Goal: Task Accomplishment & Management: Manage account settings

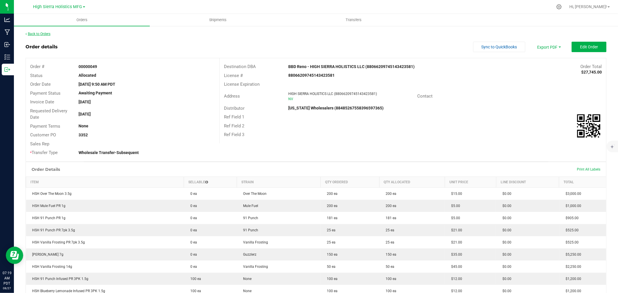
click at [38, 33] on link "Back to Orders" at bounding box center [38, 34] width 25 height 4
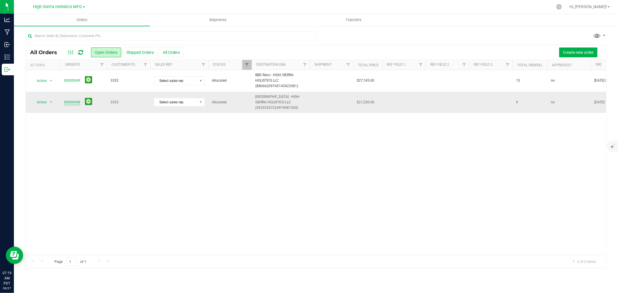
click at [69, 103] on link "00000048" at bounding box center [72, 103] width 16 height 6
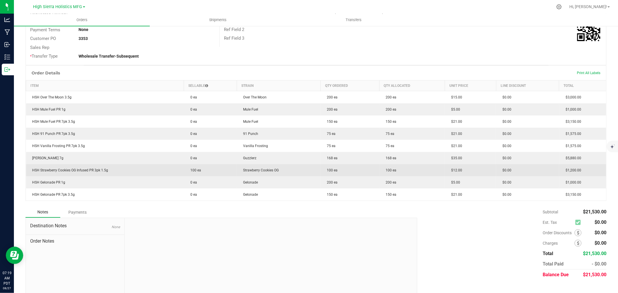
scroll to position [105, 0]
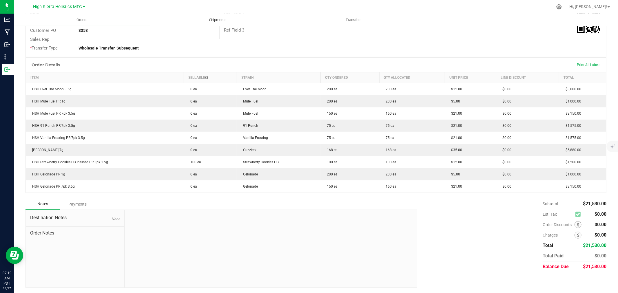
click at [211, 20] on span "Shipments" at bounding box center [217, 19] width 33 height 5
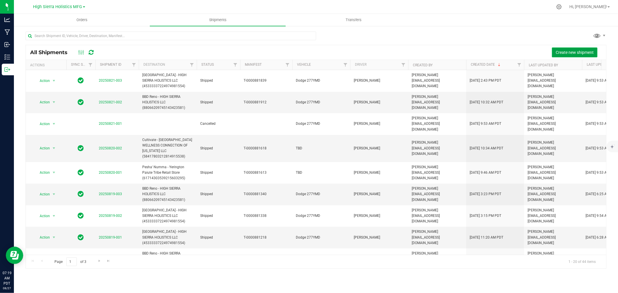
click at [573, 51] on span "Create new shipment" at bounding box center [575, 52] width 38 height 5
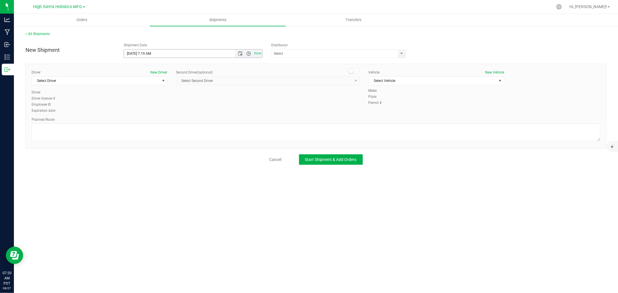
drag, startPoint x: 248, startPoint y: 52, endPoint x: 245, endPoint y: 53, distance: 3.2
click at [248, 52] on span "Open the time view" at bounding box center [248, 53] width 5 height 5
click at [143, 70] on li "9:00 AM" at bounding box center [193, 69] width 138 height 8
type input "[DATE] 9:00 AM"
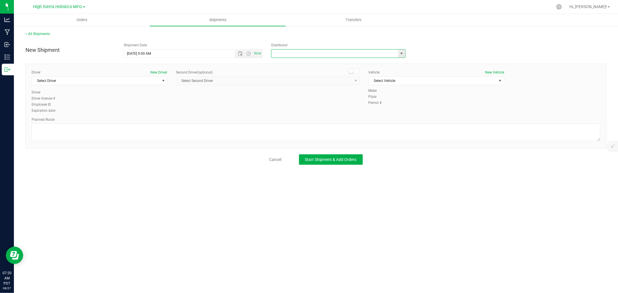
click at [287, 55] on input "text" at bounding box center [333, 54] width 123 height 8
click at [404, 54] on span "select" at bounding box center [402, 53] width 5 height 5
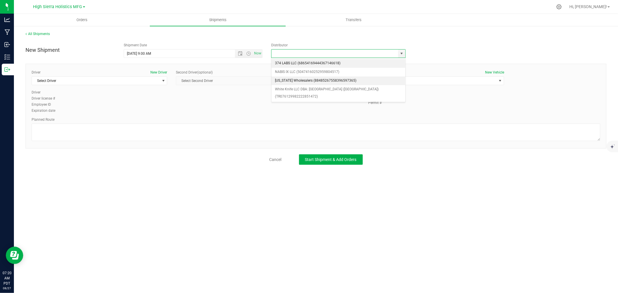
click at [310, 79] on li "[US_STATE] Wholesalers (88485267558396597365)" at bounding box center [339, 81] width 134 height 9
type input "[US_STATE] Wholesalers (88485267558396597365)"
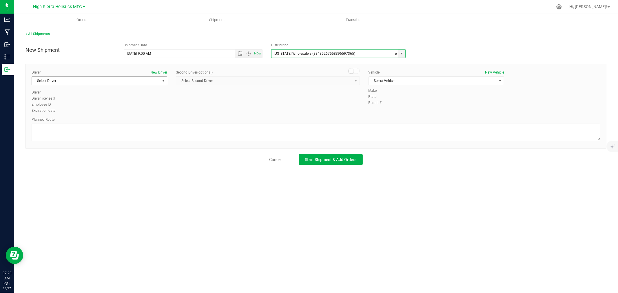
click at [161, 81] on span "select" at bounding box center [163, 81] width 7 height 8
click at [52, 107] on li "[PERSON_NAME]" at bounding box center [99, 105] width 135 height 9
click at [392, 81] on span "Select Vehicle" at bounding box center [433, 81] width 128 height 8
click at [388, 91] on li "Dodge 277YMD" at bounding box center [436, 91] width 135 height 9
click at [70, 130] on textarea at bounding box center [316, 132] width 569 height 17
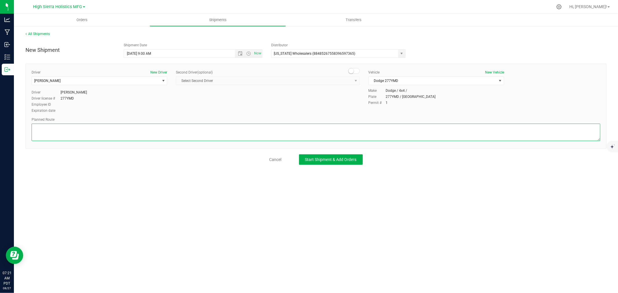
paste textarea "Drive northeast. Turn right onto South McCarran Boulevard/NV 659. Turn right on…"
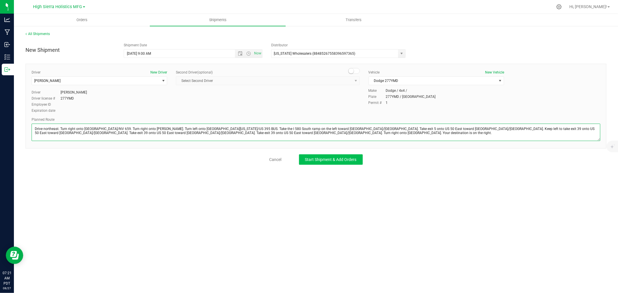
type textarea "Drive northeast. Turn right onto South McCarran Boulevard/NV 659. Turn right on…"
click at [322, 159] on span "Start Shipment & Add Orders" at bounding box center [331, 159] width 52 height 5
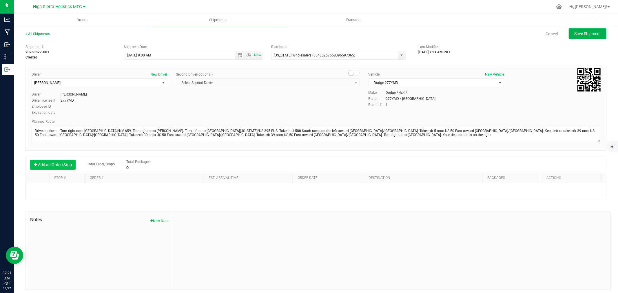
click at [65, 164] on button "Add an Order/Stop" at bounding box center [53, 165] width 46 height 10
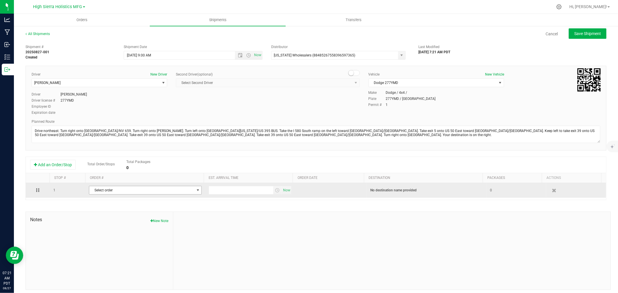
click at [196, 190] on span "select" at bounding box center [198, 190] width 5 height 5
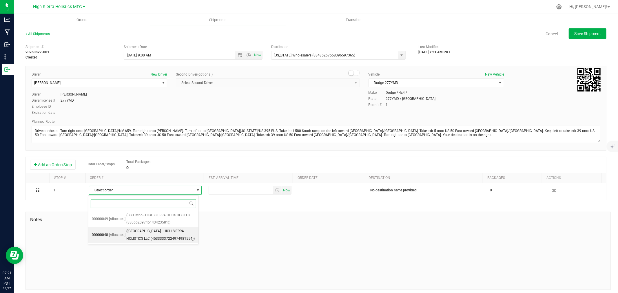
click at [168, 234] on span "(BBD Mound House - HIGH SIERRA HOLISTICS LLC (45333337224974981554))" at bounding box center [160, 235] width 69 height 15
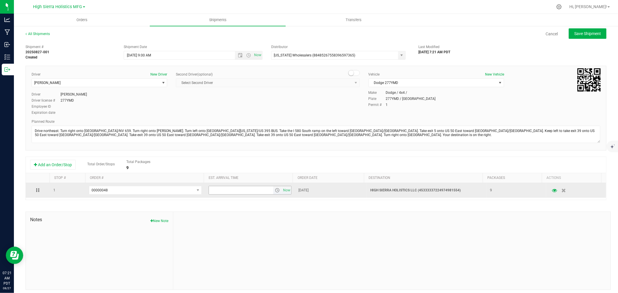
click at [275, 190] on span "select" at bounding box center [277, 190] width 5 height 5
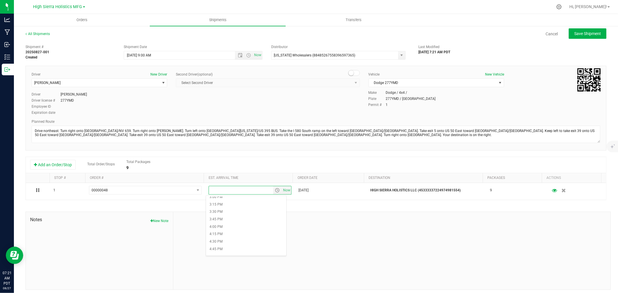
scroll to position [451, 0]
click at [224, 228] on li "4:00 PM" at bounding box center [246, 227] width 80 height 8
click at [359, 212] on div "Notes New Note" at bounding box center [319, 251] width 586 height 78
click at [575, 30] on button "Save Shipment" at bounding box center [588, 33] width 38 height 10
type input "[DATE] 4:00 PM"
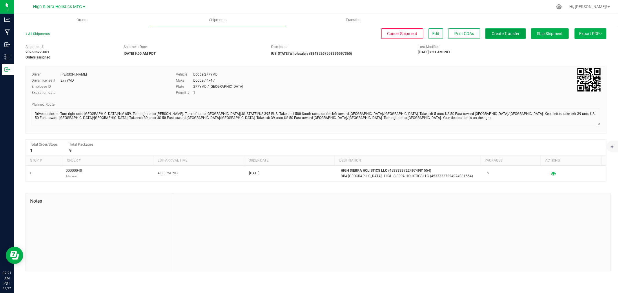
click at [505, 34] on span "Create Transfer" at bounding box center [506, 33] width 28 height 5
click at [584, 249] on div at bounding box center [391, 233] width 437 height 78
click at [414, 2] on div at bounding box center [328, 6] width 449 height 11
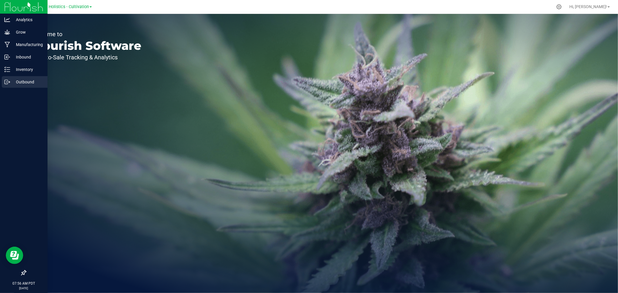
click at [19, 81] on p "Outbound" at bounding box center [27, 82] width 35 height 7
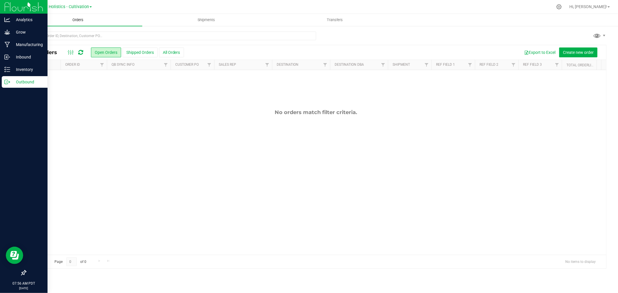
click at [83, 22] on span "Orders" at bounding box center [78, 19] width 27 height 5
click at [80, 19] on span "Orders" at bounding box center [78, 19] width 27 height 5
click at [67, 2] on div "High Sierra Holistics - Cultivation" at bounding box center [59, 6] width 85 height 9
click at [69, 7] on span "High Sierra Holistics - Cultivation" at bounding box center [57, 6] width 63 height 5
click at [66, 26] on link "High Sierra Holistics MFG" at bounding box center [59, 28] width 85 height 8
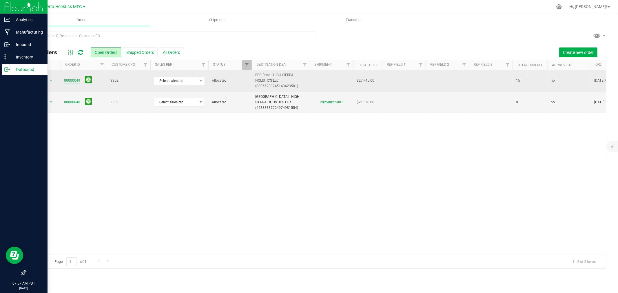
click at [76, 81] on link "00000049" at bounding box center [72, 81] width 16 height 6
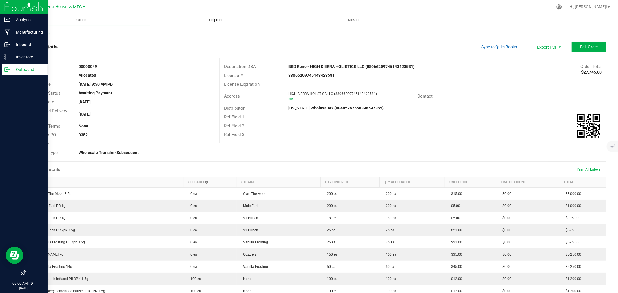
click at [216, 21] on span "Shipments" at bounding box center [217, 19] width 33 height 5
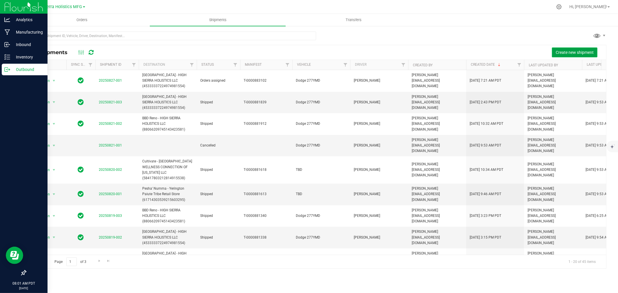
click at [566, 52] on span "Create new shipment" at bounding box center [575, 52] width 38 height 5
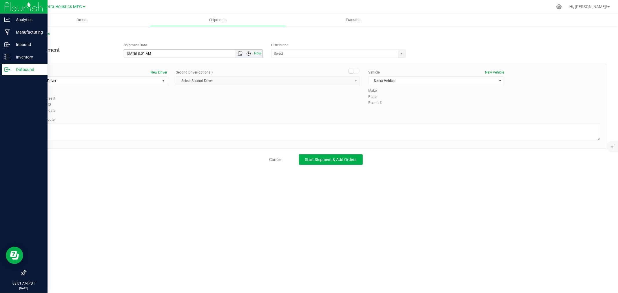
click at [247, 53] on span "Open the time view" at bounding box center [248, 53] width 5 height 5
click at [143, 69] on li "9:00 AM" at bounding box center [193, 69] width 138 height 8
type input "[DATE] 9:00 AM"
click at [404, 52] on span "select" at bounding box center [402, 53] width 5 height 5
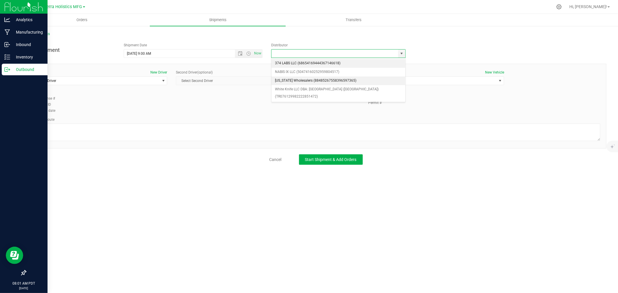
click at [330, 79] on li "[US_STATE] Wholesalers (88485267558396597365)" at bounding box center [339, 81] width 134 height 9
type input "[US_STATE] Wholesalers (88485267558396597365)"
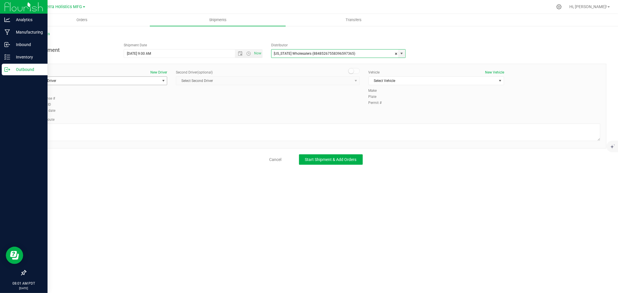
click at [165, 79] on span "select" at bounding box center [163, 81] width 5 height 5
click at [101, 106] on li "[PERSON_NAME]" at bounding box center [99, 105] width 135 height 9
click at [445, 79] on span "Select Vehicle" at bounding box center [433, 81] width 128 height 8
click at [397, 88] on li "Dodge 277YMD" at bounding box center [436, 91] width 135 height 9
click at [82, 133] on textarea at bounding box center [316, 132] width 569 height 17
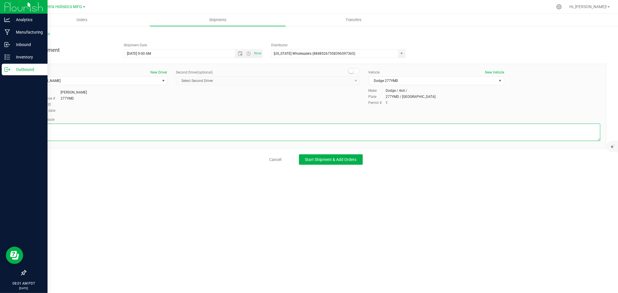
paste textarea "Head southeast 108 ft Turn right toward [PERSON_NAME] 335 ft Turn left onto Lou…"
type textarea "Head southeast 108 ft Turn right toward [PERSON_NAME] 335 ft Turn left onto Lou…"
click at [339, 161] on span "Start Shipment & Add Orders" at bounding box center [331, 159] width 52 height 5
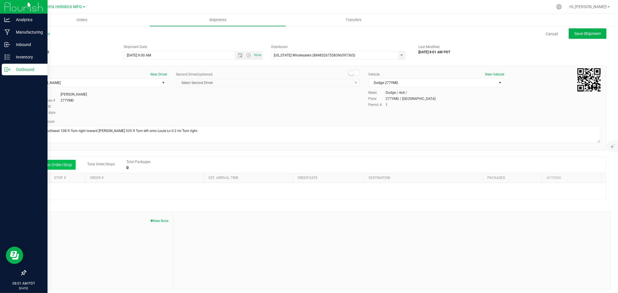
click at [65, 166] on button "Add an Order/Stop" at bounding box center [53, 165] width 46 height 10
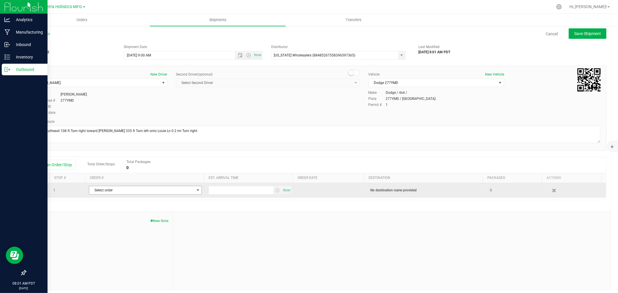
click at [189, 193] on span "Select order" at bounding box center [141, 190] width 105 height 8
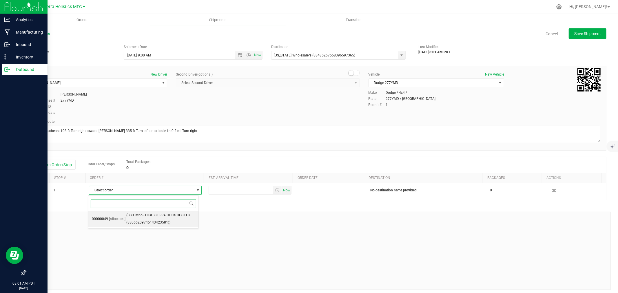
click at [154, 219] on span "(BBD Reno - HIGH SIERRA HOLISTICS LLC (88066209745143423581))" at bounding box center [160, 219] width 69 height 15
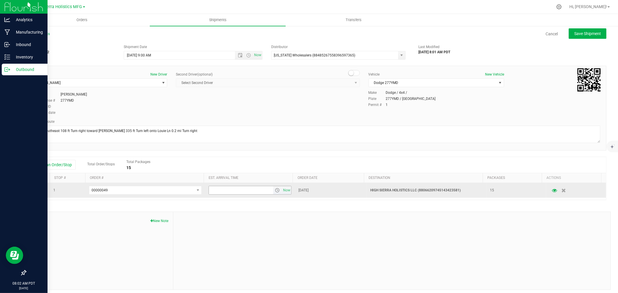
click at [275, 191] on span "select" at bounding box center [277, 190] width 5 height 5
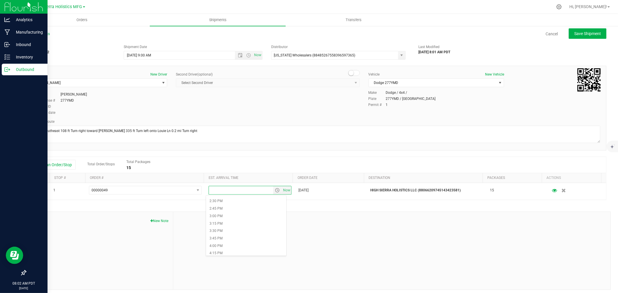
scroll to position [451, 0]
click at [224, 224] on li "4:00 PM" at bounding box center [246, 227] width 80 height 8
click at [577, 32] on span "Save Shipment" at bounding box center [587, 33] width 27 height 5
type input "[DATE] 4:00 PM"
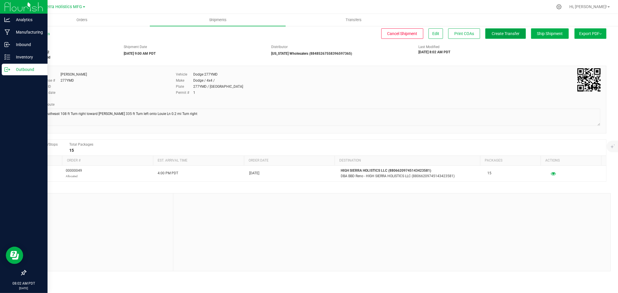
click at [516, 33] on span "Create Transfer" at bounding box center [506, 33] width 28 height 5
click at [212, 21] on span "Shipments" at bounding box center [217, 19] width 33 height 5
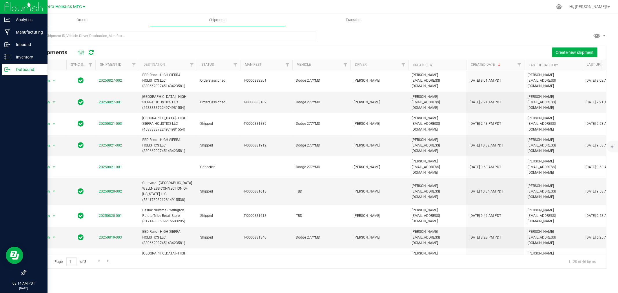
click at [162, 4] on div at bounding box center [328, 6] width 449 height 11
click at [25, 57] on p "Inventory" at bounding box center [27, 57] width 35 height 7
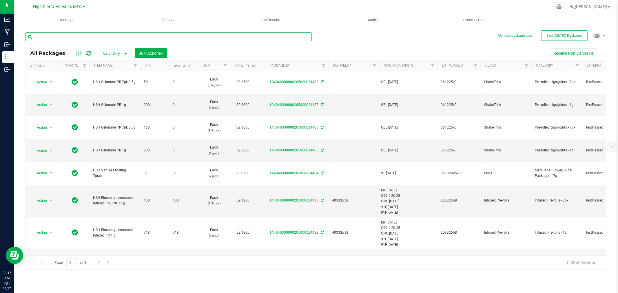
click at [109, 36] on input "text" at bounding box center [169, 36] width 286 height 9
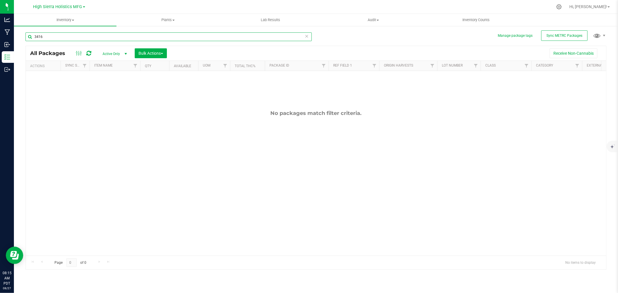
type input "3416"
drag, startPoint x: 48, startPoint y: 37, endPoint x: 18, endPoint y: 38, distance: 30.4
click at [18, 38] on div "Manage package tags Sync METRC Packages 3416 All Packages Active Only Active On…" at bounding box center [316, 114] width 604 height 177
click at [176, 119] on div "No packages match filter criteria." at bounding box center [316, 183] width 581 height 224
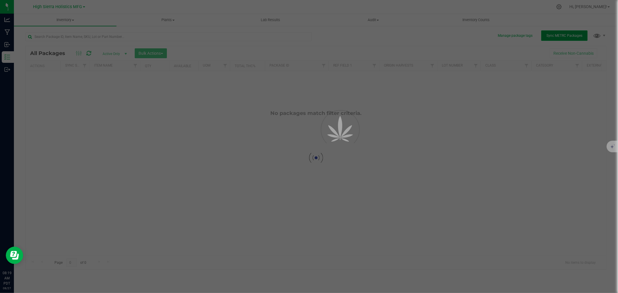
click at [553, 36] on span "Sync METRC Packages" at bounding box center [565, 36] width 36 height 4
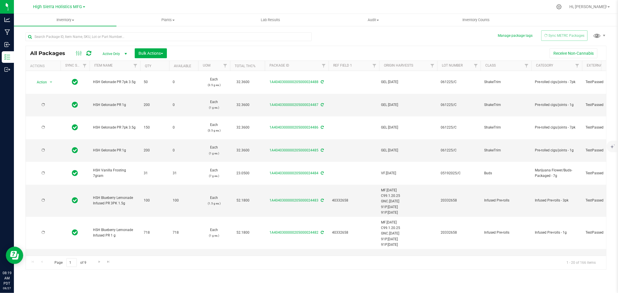
type input "[DATE]"
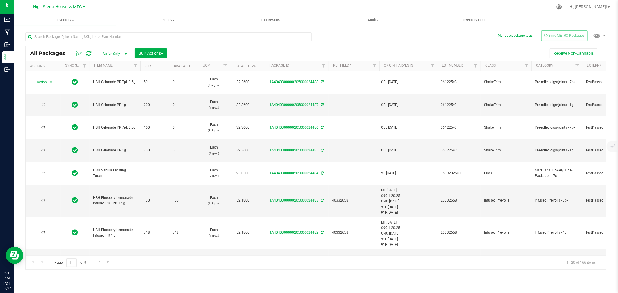
type input "[DATE]"
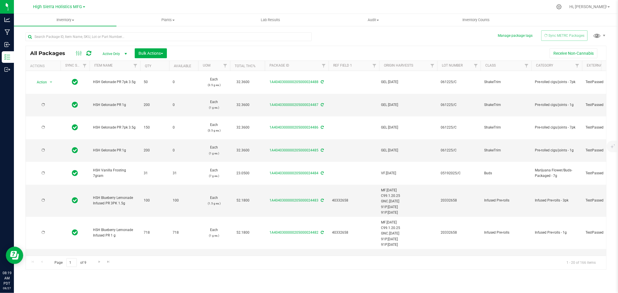
type input "[DATE]"
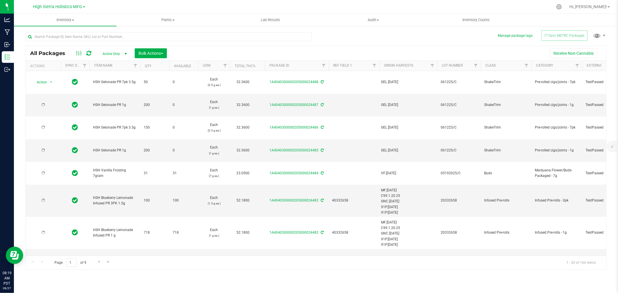
type input "[DATE]"
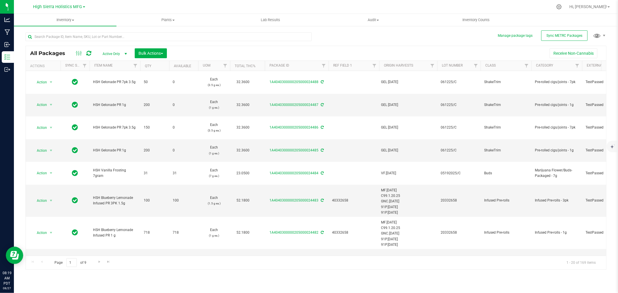
click at [397, 37] on div "All Packages Active Only Active Only Lab Samples Locked All External Internal B…" at bounding box center [316, 148] width 581 height 243
click at [54, 35] on input "text" at bounding box center [169, 36] width 286 height 9
type input "3554"
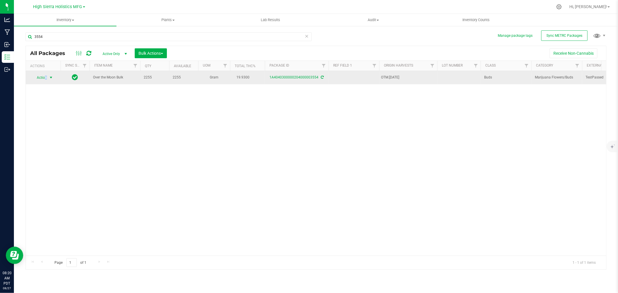
click at [46, 77] on span "Action" at bounding box center [40, 78] width 16 height 8
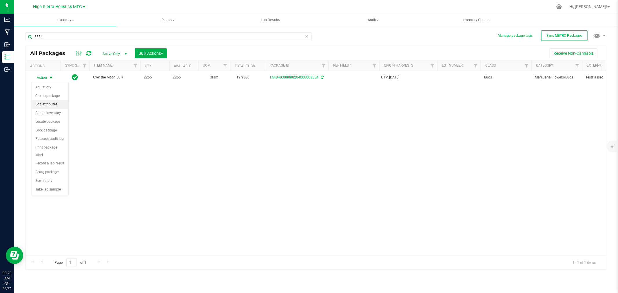
click at [50, 104] on li "Edit attributes" at bounding box center [50, 104] width 37 height 9
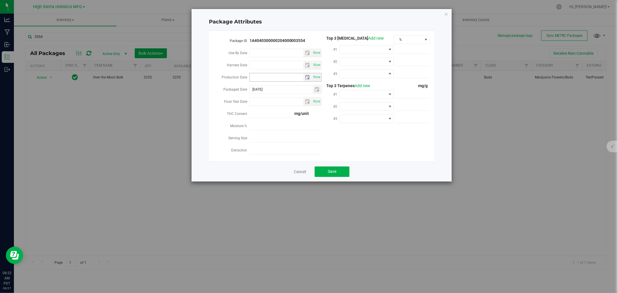
click at [268, 78] on input "Production Date" at bounding box center [277, 77] width 54 height 8
type input "[DATE]"
click at [374, 50] on span at bounding box center [363, 50] width 46 height 8
click at [358, 102] on li "THC" at bounding box center [367, 103] width 54 height 10
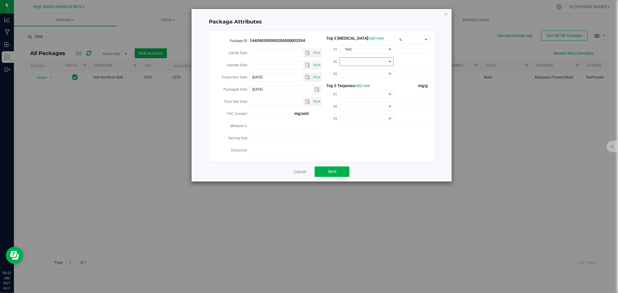
click at [365, 62] on span at bounding box center [363, 62] width 46 height 8
click at [365, 94] on li "CBD" at bounding box center [367, 95] width 54 height 10
click at [363, 74] on span at bounding box center [363, 74] width 46 height 8
click at [361, 115] on li "CBG" at bounding box center [367, 117] width 54 height 10
click at [361, 91] on span at bounding box center [363, 94] width 46 height 8
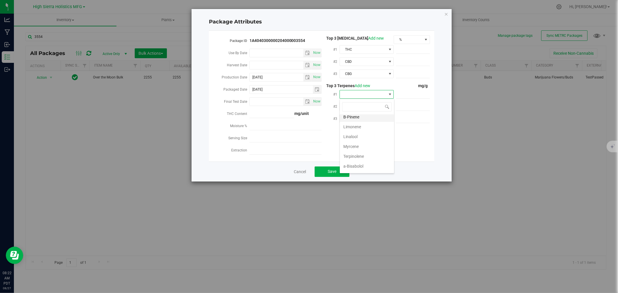
scroll to position [32, 0]
click at [358, 144] on li "Terpinolene" at bounding box center [367, 145] width 54 height 10
click at [368, 103] on span at bounding box center [363, 107] width 46 height 8
click at [360, 178] on li "Myrcene" at bounding box center [367, 180] width 54 height 10
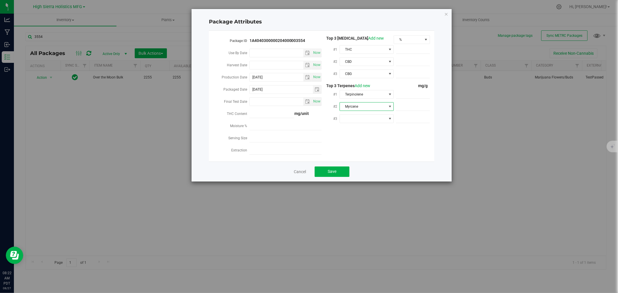
click at [366, 114] on div at bounding box center [367, 118] width 54 height 10
click at [364, 117] on span at bounding box center [363, 119] width 46 height 8
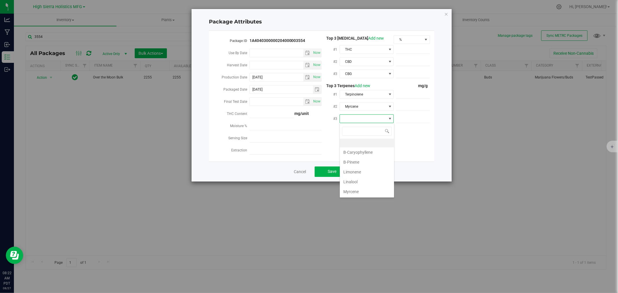
click at [359, 152] on li "B-Caryophyllene" at bounding box center [367, 153] width 54 height 10
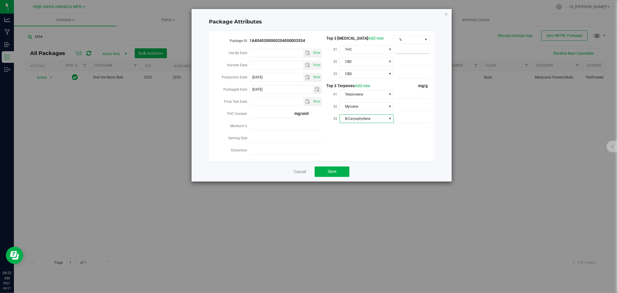
click at [418, 49] on span at bounding box center [413, 50] width 34 height 8
type input "19.93"
type input "19.9300"
type input ".06"
type input "0.0600"
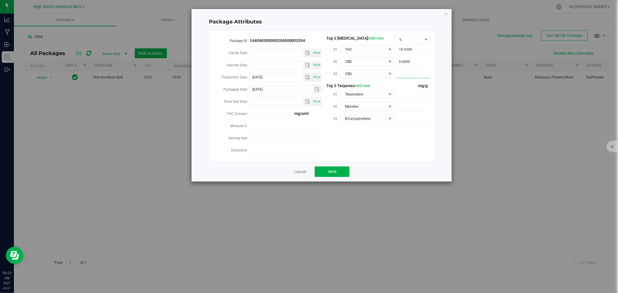
click at [405, 74] on span at bounding box center [413, 74] width 34 height 8
type input ".15"
type input "0.1500"
click at [407, 95] on span at bounding box center [413, 94] width 34 height 8
type input "3.4"
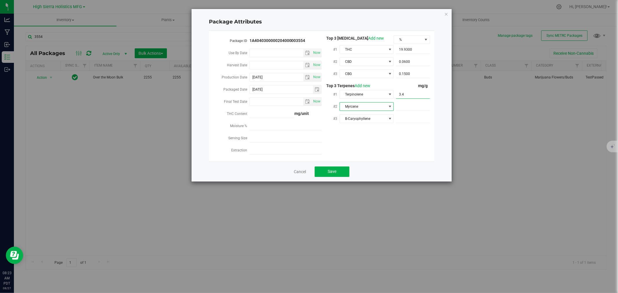
type input "3.4000"
type input "2.2"
type input "2.2000"
type input "1.4"
type input "1.4000"
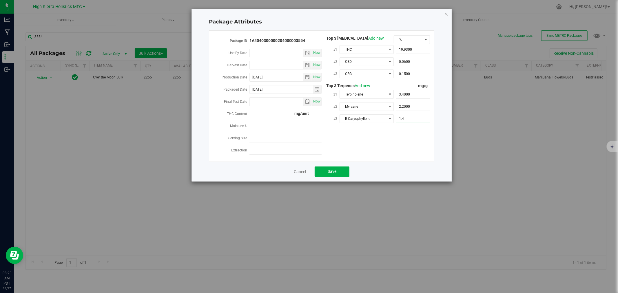
click at [400, 141] on div "Package ID 1A4040300000204000003554 Use By Date Now Harvest Date Now Production…" at bounding box center [321, 96] width 217 height 122
click at [332, 166] on div "Cancel Save" at bounding box center [322, 172] width 226 height 20
click at [337, 170] on button "Save" at bounding box center [332, 172] width 35 height 10
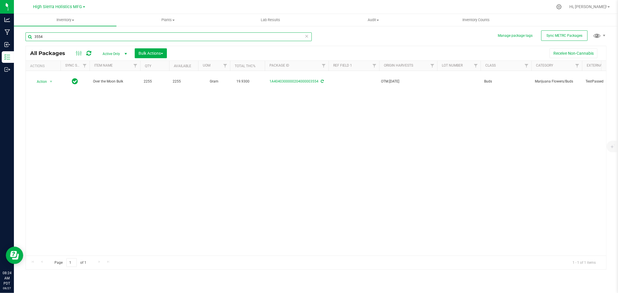
drag, startPoint x: 47, startPoint y: 39, endPoint x: 15, endPoint y: 35, distance: 32.5
click at [15, 35] on div "Manage package tags Sync METRC Packages 3554 All Packages Active Only Active On…" at bounding box center [316, 114] width 604 height 177
type input "3548"
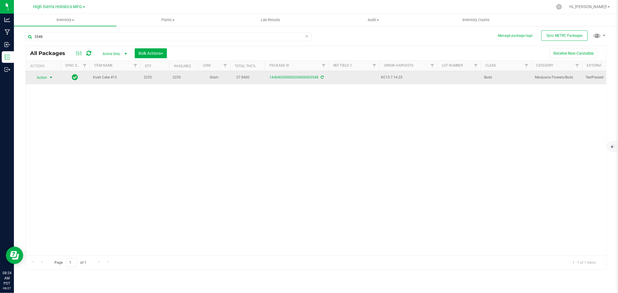
click at [45, 77] on span "Action" at bounding box center [40, 78] width 16 height 8
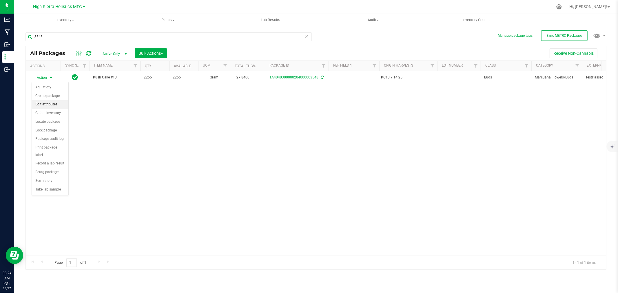
click at [53, 105] on li "Edit attributes" at bounding box center [50, 104] width 37 height 9
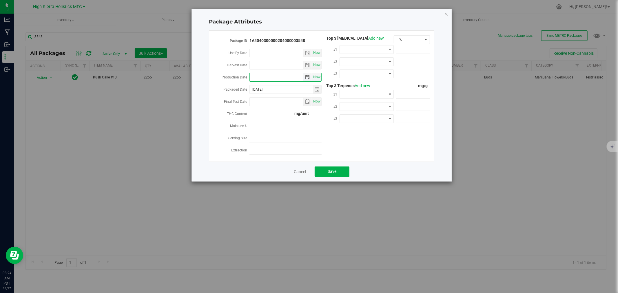
click at [271, 80] on input "Production Date" at bounding box center [277, 77] width 54 height 8
click at [262, 74] on input "Production Date" at bounding box center [277, 77] width 54 height 8
type input "[DATE]"
click at [374, 48] on span at bounding box center [363, 50] width 46 height 8
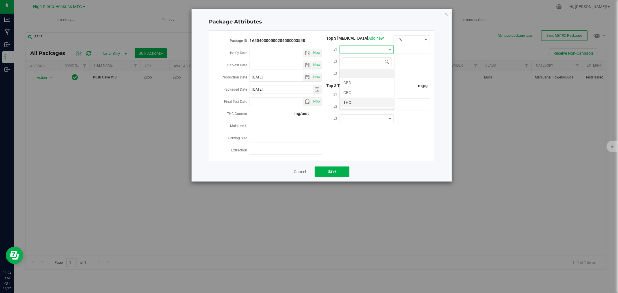
click at [359, 98] on li "THC" at bounding box center [367, 103] width 54 height 10
click at [360, 60] on span at bounding box center [363, 62] width 46 height 8
click at [358, 92] on li "CBD" at bounding box center [367, 95] width 54 height 10
click at [358, 77] on span at bounding box center [363, 74] width 46 height 8
click at [353, 117] on li "CBG" at bounding box center [367, 117] width 54 height 10
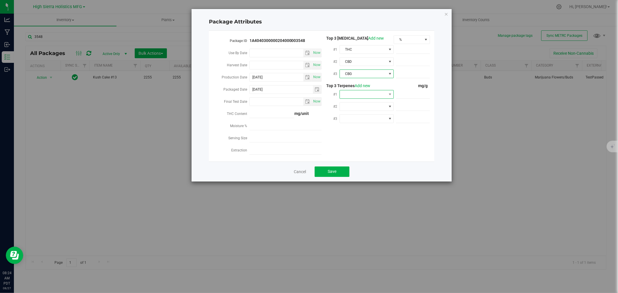
click at [365, 91] on span at bounding box center [363, 94] width 46 height 8
click at [356, 130] on li "B-Caryophyllene" at bounding box center [367, 128] width 54 height 10
click at [357, 101] on div at bounding box center [367, 106] width 54 height 10
click at [360, 107] on span at bounding box center [363, 107] width 46 height 8
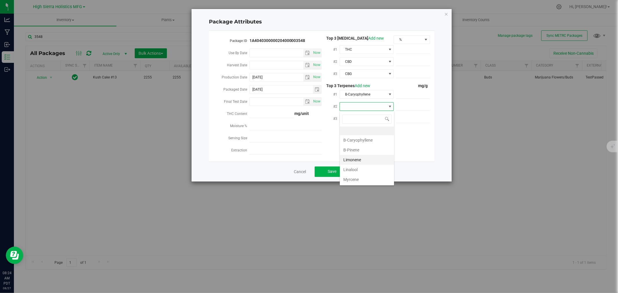
click at [366, 159] on li "Limonene" at bounding box center [367, 160] width 54 height 10
click at [367, 115] on span at bounding box center [363, 119] width 46 height 8
click at [360, 180] on li "Linalool" at bounding box center [367, 182] width 54 height 10
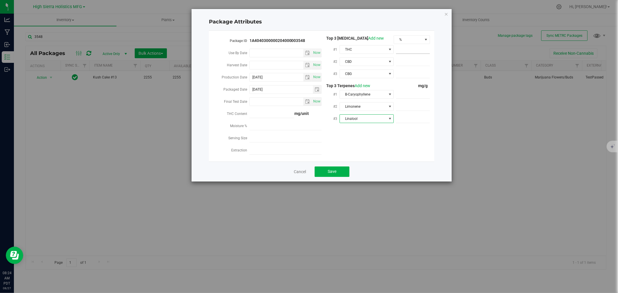
click at [411, 51] on span at bounding box center [413, 50] width 34 height 8
type input "27.84"
type input "27.8400"
type input ".07"
type input "0.0700"
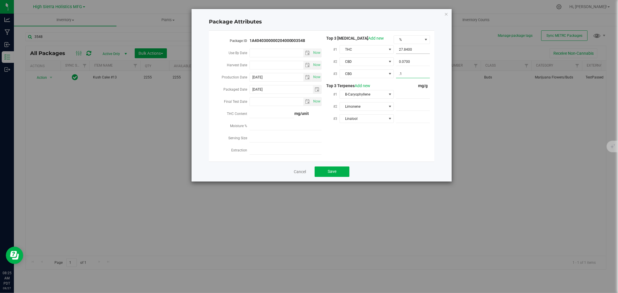
type input ".12"
type input "0.1200"
type input "3.9"
type input "3.9000"
type input "3.1"
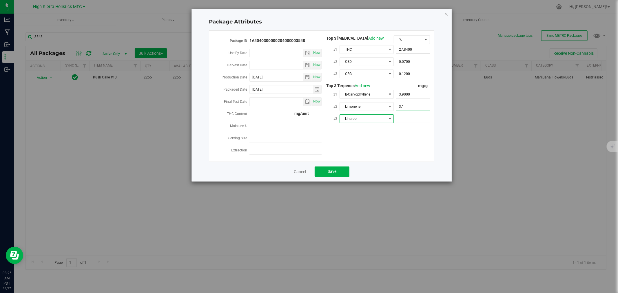
type input "3.1000"
type input "1.5"
type input "1.5000"
click at [391, 142] on div "Package ID 1A4040300000204000003548 Use By Date Now Harvest Date Now Production…" at bounding box center [321, 96] width 217 height 122
click at [341, 172] on button "Save" at bounding box center [332, 172] width 35 height 10
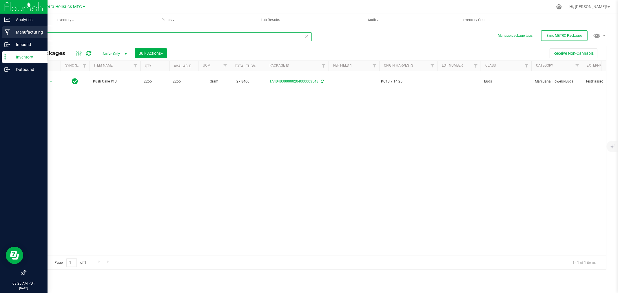
drag, startPoint x: 53, startPoint y: 38, endPoint x: 9, endPoint y: 38, distance: 44.1
click at [7, 38] on div "Analytics Manufacturing Inbound Inventory Outbound 08:25 AM PDT [DATE] 08/27 Hi…" at bounding box center [309, 146] width 618 height 293
type input "2416"
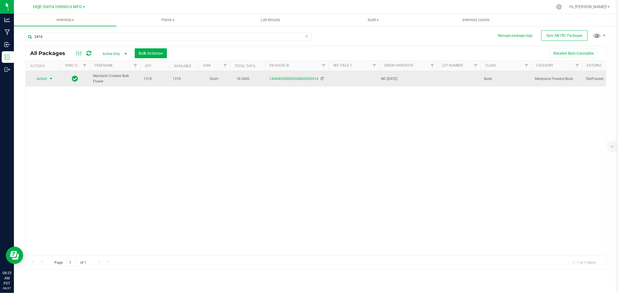
click at [52, 77] on span "select" at bounding box center [51, 79] width 5 height 5
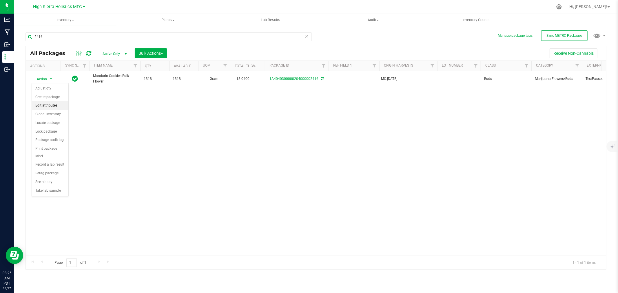
click at [56, 102] on li "Edit attributes" at bounding box center [50, 105] width 37 height 9
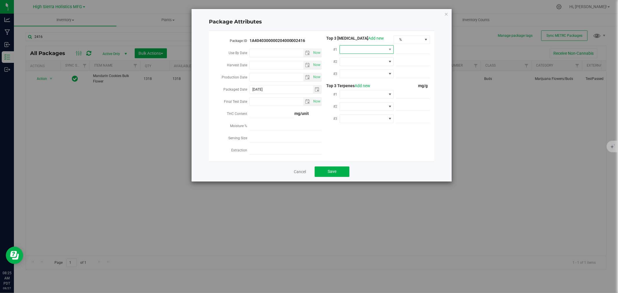
click at [367, 51] on span at bounding box center [363, 50] width 46 height 8
click at [355, 100] on li "THC" at bounding box center [367, 103] width 54 height 10
click at [357, 62] on span at bounding box center [363, 62] width 46 height 8
click at [359, 99] on li "CBD" at bounding box center [367, 95] width 54 height 10
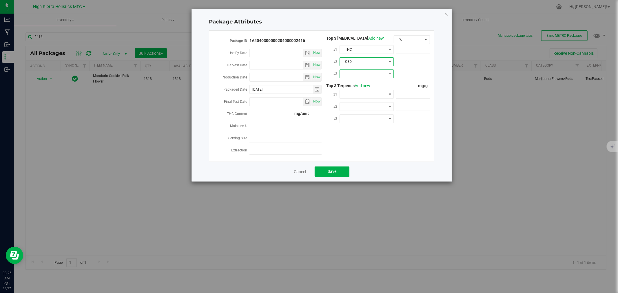
click at [359, 73] on span at bounding box center [363, 74] width 46 height 8
click at [358, 114] on li "CBG" at bounding box center [367, 117] width 54 height 10
click at [359, 94] on span at bounding box center [363, 94] width 46 height 8
click at [279, 50] on input "Use By Date" at bounding box center [277, 53] width 54 height 8
click at [273, 71] on div "Harvest Date Now" at bounding box center [267, 66] width 108 height 12
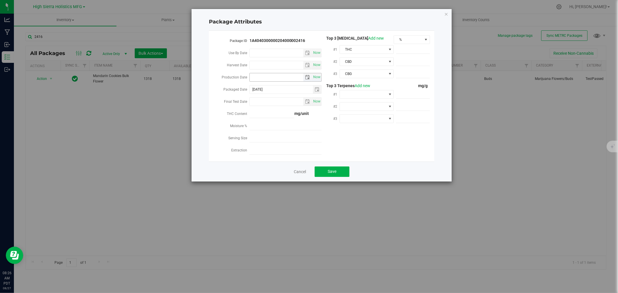
click at [273, 77] on input "Production Date" at bounding box center [277, 77] width 54 height 8
type input "[DATE]"
click at [421, 51] on span at bounding box center [413, 50] width 34 height 8
type input "18.04"
type input "18.0400"
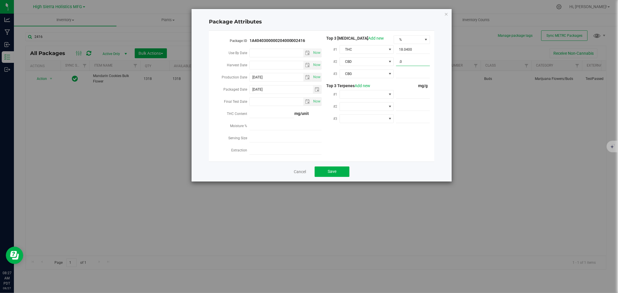
type input ".05"
type input "0.0500"
type input ".13"
type input "0.1300"
click at [372, 92] on span at bounding box center [363, 94] width 46 height 8
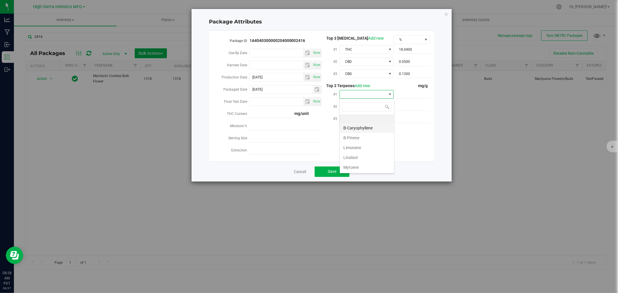
click at [368, 128] on li "B-Caryophyllene" at bounding box center [367, 128] width 54 height 10
click at [364, 105] on span at bounding box center [363, 107] width 46 height 8
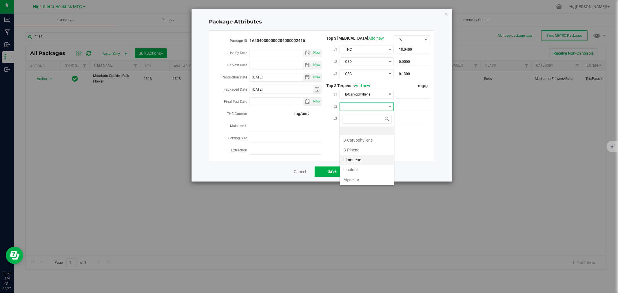
click at [363, 161] on li "Limonene" at bounding box center [367, 160] width 54 height 10
click at [357, 118] on span at bounding box center [363, 119] width 46 height 8
click at [364, 192] on li "Myrcene" at bounding box center [367, 192] width 54 height 10
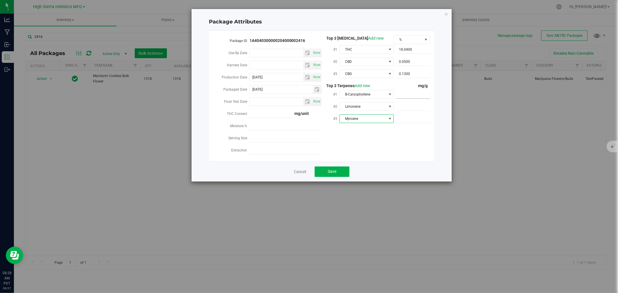
click at [416, 95] on span at bounding box center [413, 94] width 34 height 8
type input "2.3"
type input "2.3000"
type input "1.8"
type input "1.8000"
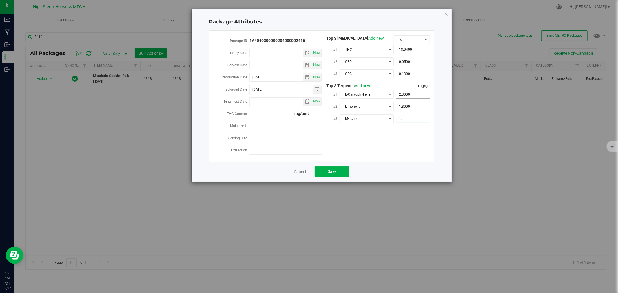
type input "1.7"
type input "1.7000"
click at [417, 148] on div "Package ID 1A4040300000204000002416 Use By Date Now Harvest Date Now Production…" at bounding box center [321, 96] width 217 height 122
click at [331, 170] on span "Save" at bounding box center [332, 171] width 9 height 5
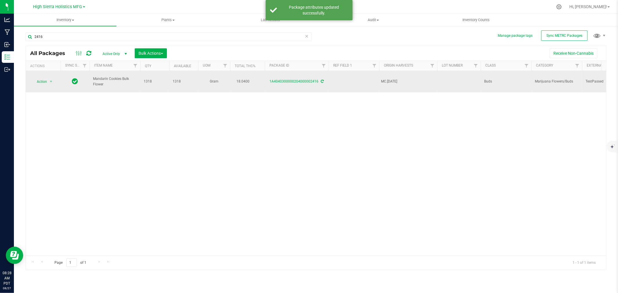
click at [453, 77] on td at bounding box center [458, 81] width 43 height 21
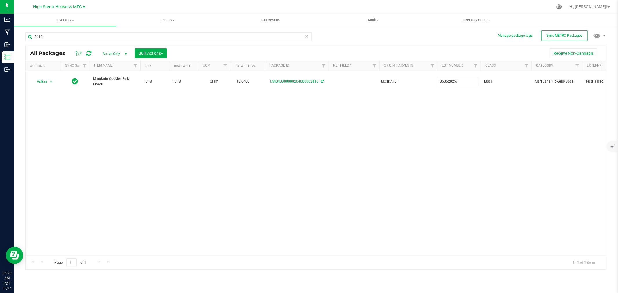
type input "05052025/C"
click at [457, 106] on div "All Packages Active Only Active Only Lab Samples Locked All External Internal B…" at bounding box center [316, 158] width 581 height 224
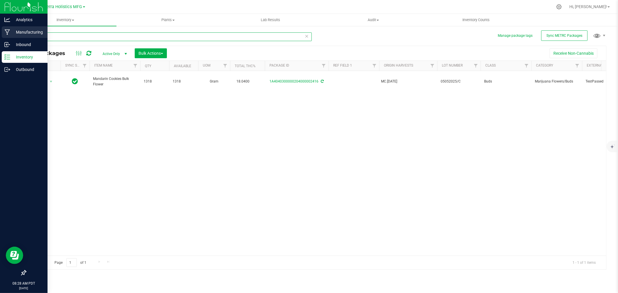
drag, startPoint x: 27, startPoint y: 35, endPoint x: 13, endPoint y: 34, distance: 14.0
click at [13, 34] on div "Analytics Manufacturing Inbound Inventory Outbound 08:28 AM PDT [DATE] 08/27 Hi…" at bounding box center [309, 146] width 618 height 293
type input "3554"
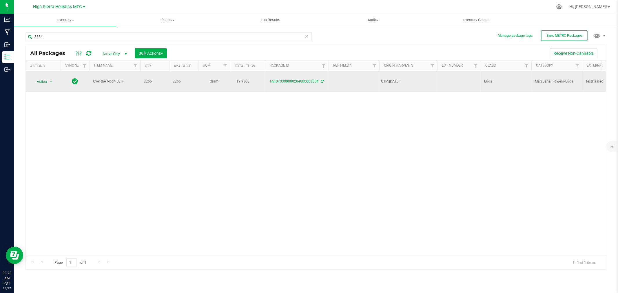
click at [457, 77] on td at bounding box center [458, 81] width 43 height 21
click at [450, 77] on input "text" at bounding box center [457, 81] width 41 height 9
type input "06242025/B"
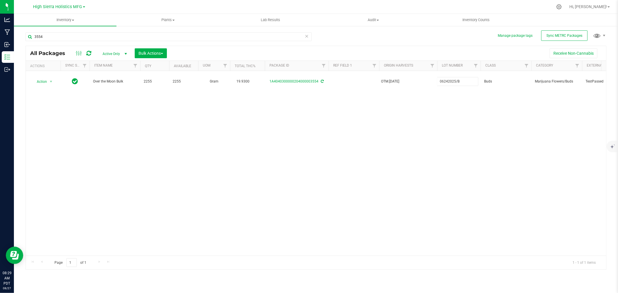
click at [454, 110] on div "All Packages Active Only Active Only Lab Samples Locked All External Internal B…" at bounding box center [316, 158] width 581 height 224
click at [52, 35] on input "3554" at bounding box center [169, 36] width 286 height 9
type input "3548"
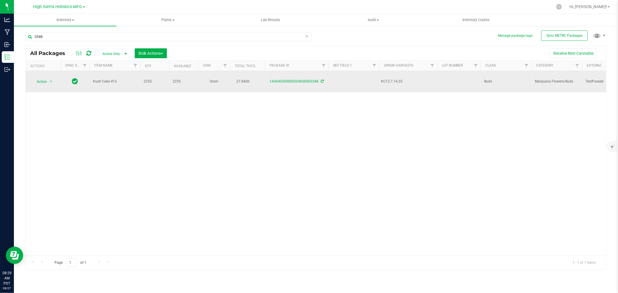
click at [447, 79] on td at bounding box center [458, 81] width 43 height 21
type input "07142025/A"
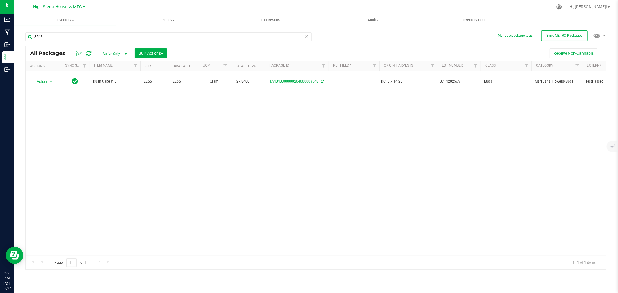
click at [489, 122] on div "All Packages Active Only Active Only Lab Samples Locked All External Internal B…" at bounding box center [316, 158] width 581 height 224
click at [491, 123] on div "Action Action Adjust qty Create package Edit attributes Global inventory Locate…" at bounding box center [316, 163] width 581 height 185
drag, startPoint x: 46, startPoint y: 38, endPoint x: 34, endPoint y: 37, distance: 12.2
click at [34, 37] on input "3548" at bounding box center [169, 36] width 286 height 9
type input "2416"
